Goal: Navigation & Orientation: Go to known website

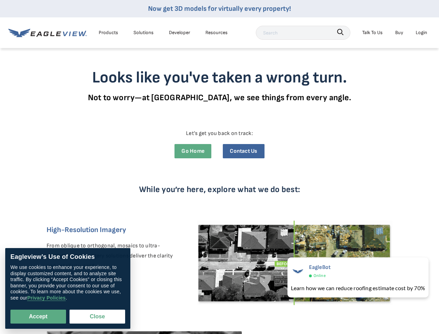
click at [220, 167] on div "While you’re here, explore what we do best: High-Resolution Imagery From obliqu…" at bounding box center [220, 297] width 372 height 266
click at [109, 32] on div "Products" at bounding box center [108, 32] width 19 height 9
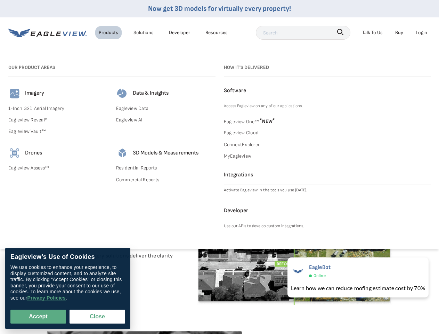
click at [144, 32] on div "Solutions" at bounding box center [144, 32] width 20 height 9
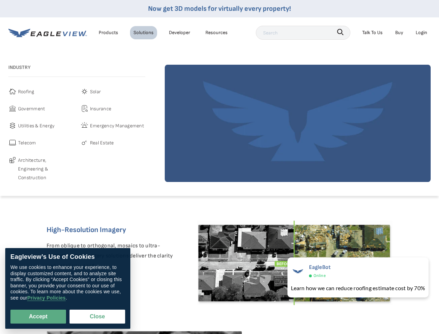
click at [217, 32] on div "Resources" at bounding box center [217, 32] width 22 height 9
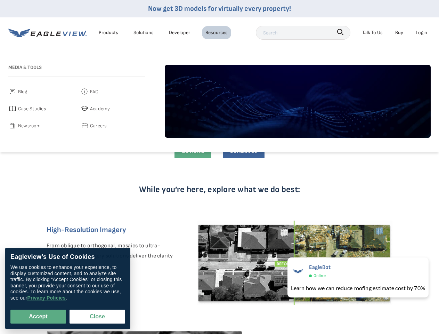
click at [341, 32] on icon "button" at bounding box center [340, 32] width 6 height 6
click at [373, 32] on div "Talk To Us" at bounding box center [372, 32] width 21 height 9
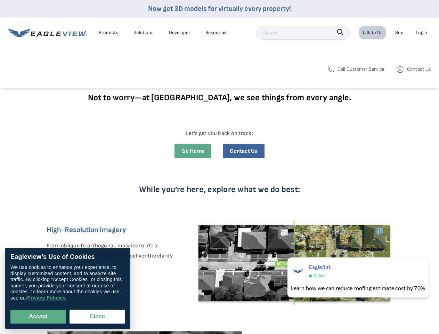
click at [422, 32] on div "Login" at bounding box center [421, 32] width 11 height 9
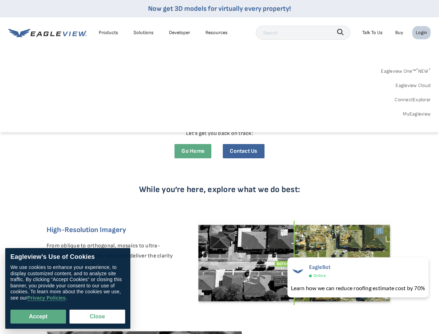
click at [38, 317] on button "Accept" at bounding box center [38, 317] width 56 height 14
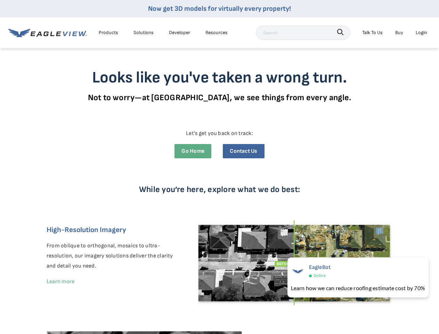
click at [97, 317] on button "Close" at bounding box center [96, 315] width 53 height 13
checkbox input "false"
click at [357, 277] on div "EagleBot Online" at bounding box center [358, 271] width 134 height 17
